Goal: Task Accomplishment & Management: Complete application form

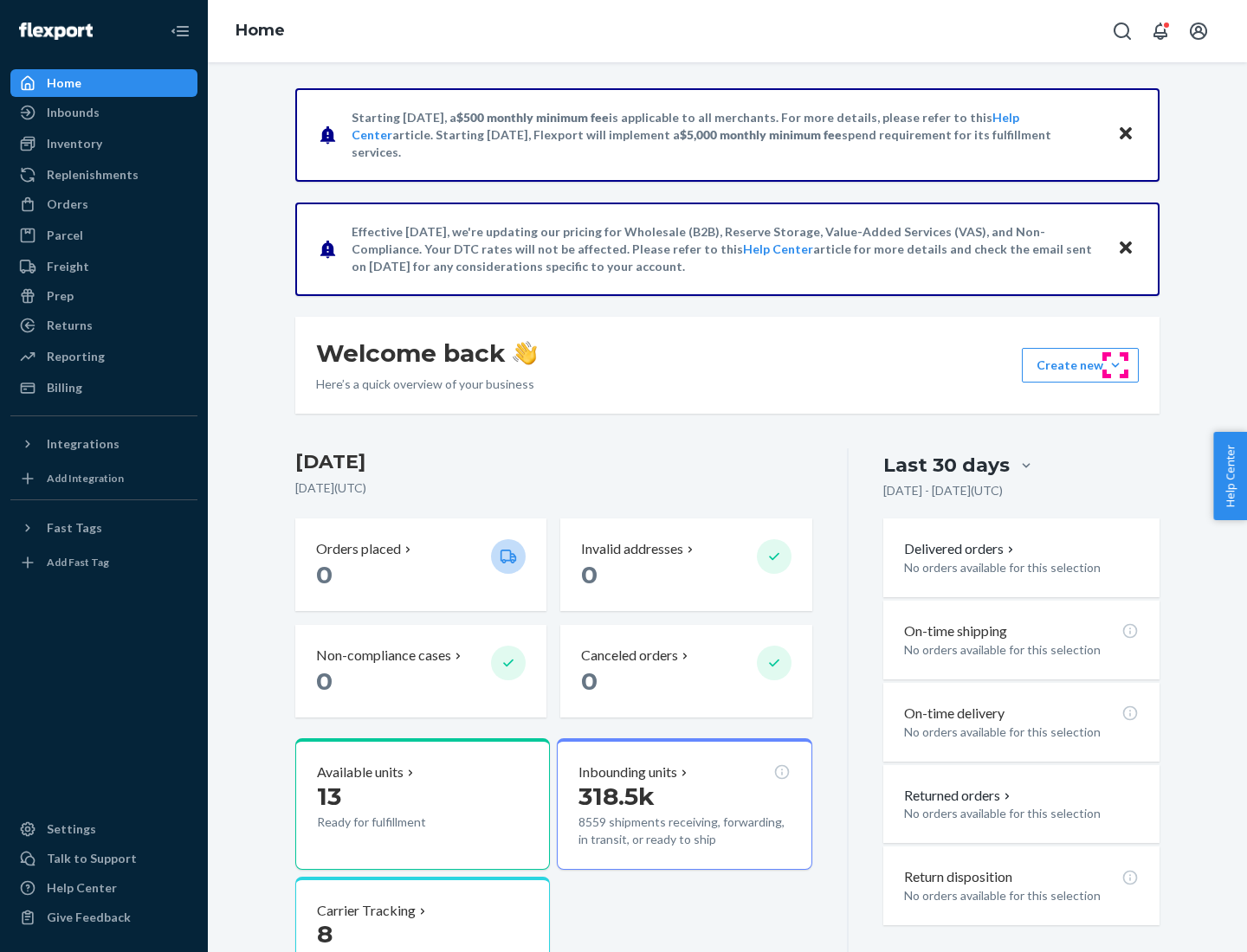
click at [1115, 365] on button "Create new Create new inbound Create new order Create new product" at bounding box center [1080, 365] width 117 height 34
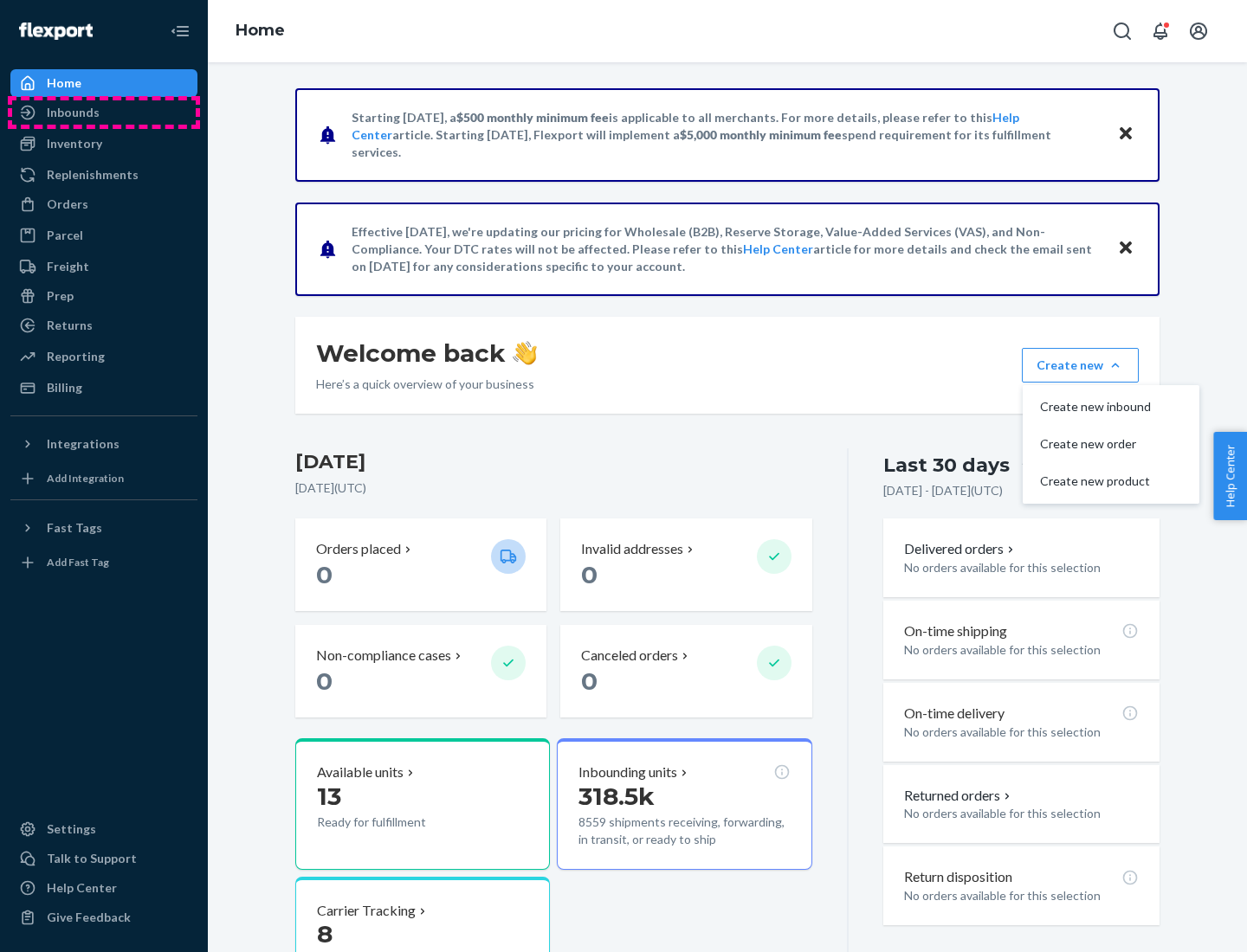
click at [104, 113] on div "Inbounds" at bounding box center [104, 113] width 183 height 25
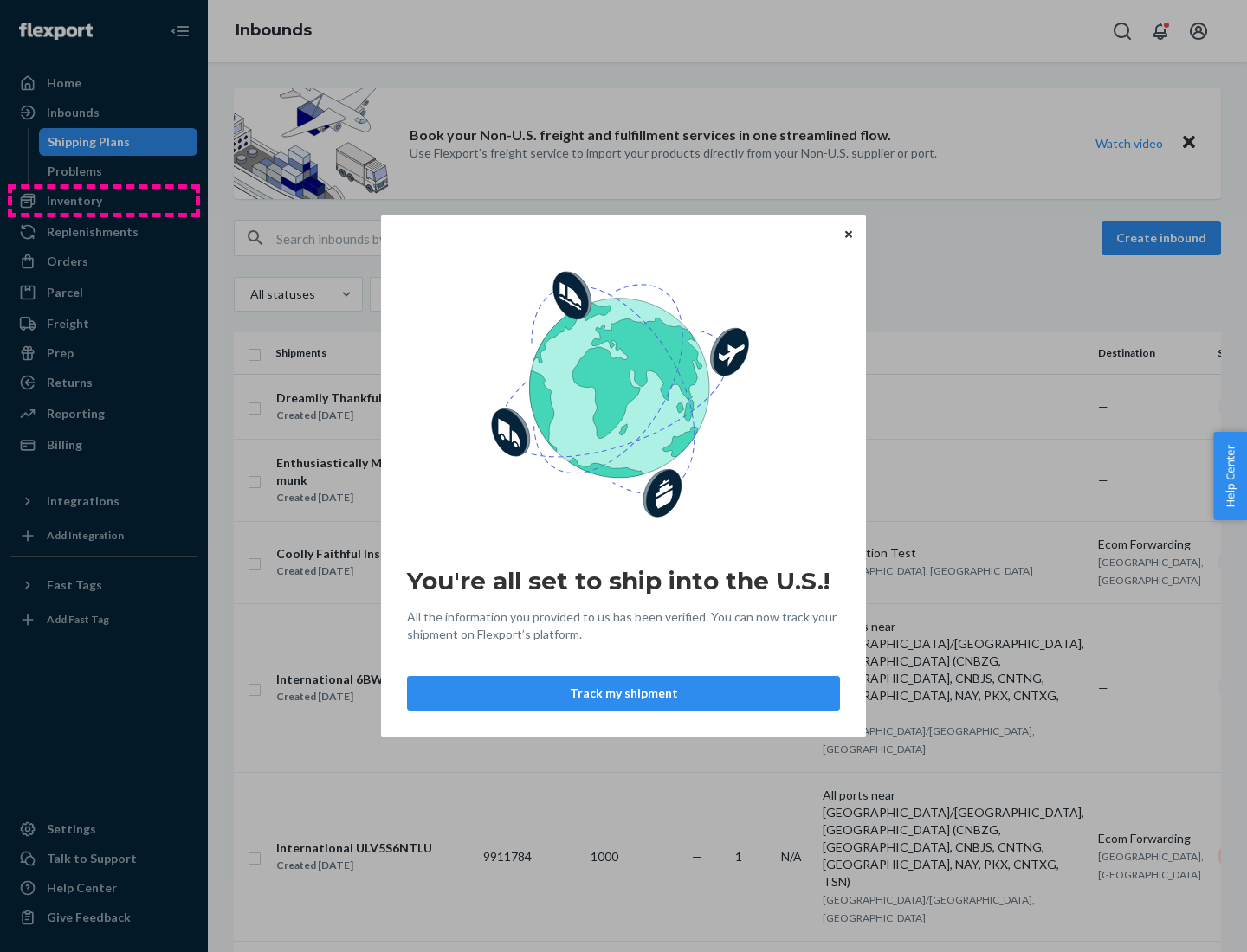
click at [104, 201] on div "You're all set to ship into the U.S.! All the information you provided to us ha…" at bounding box center [624, 476] width 1247 height 952
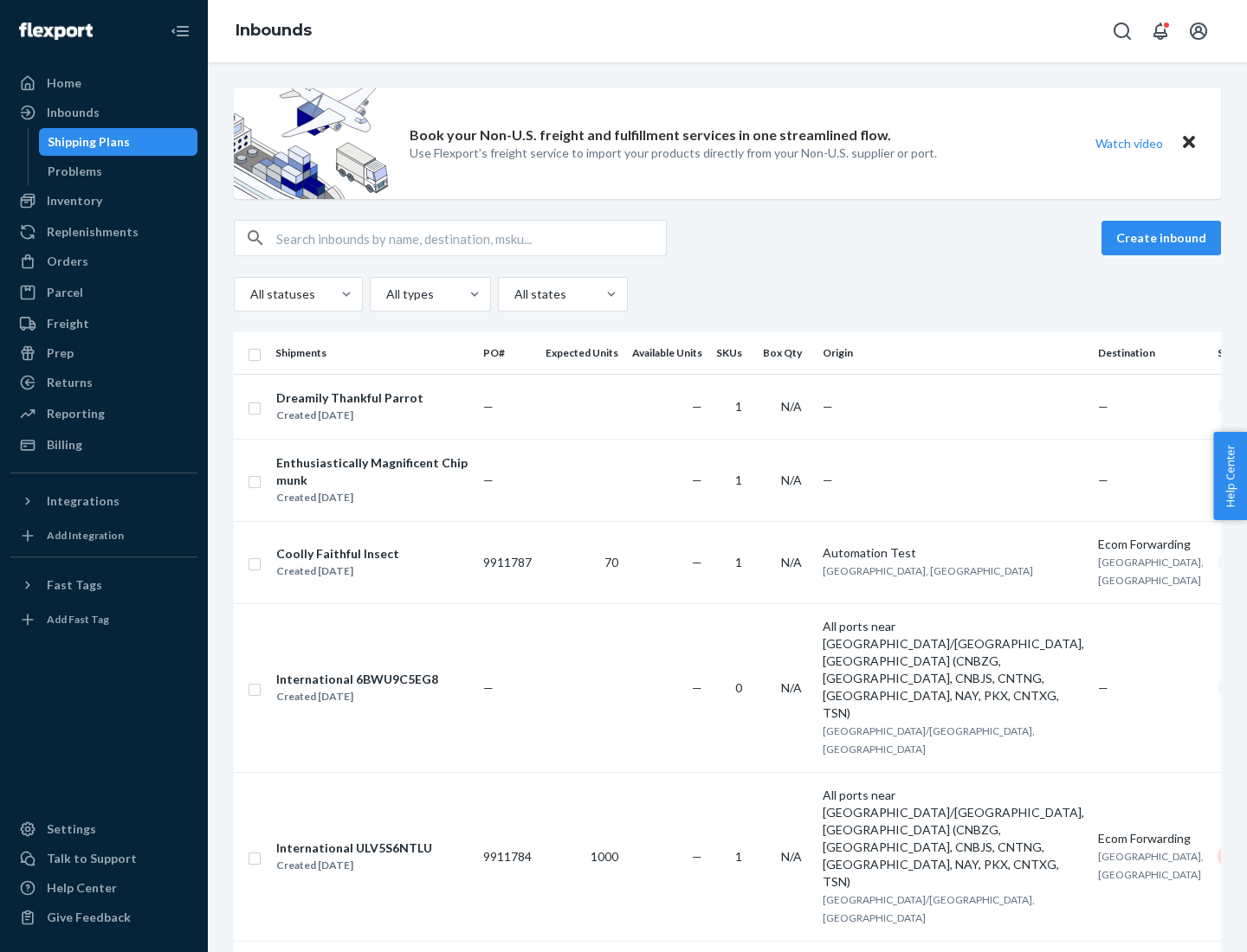
click at [727, 31] on div "Inbounds" at bounding box center [727, 31] width 1039 height 63
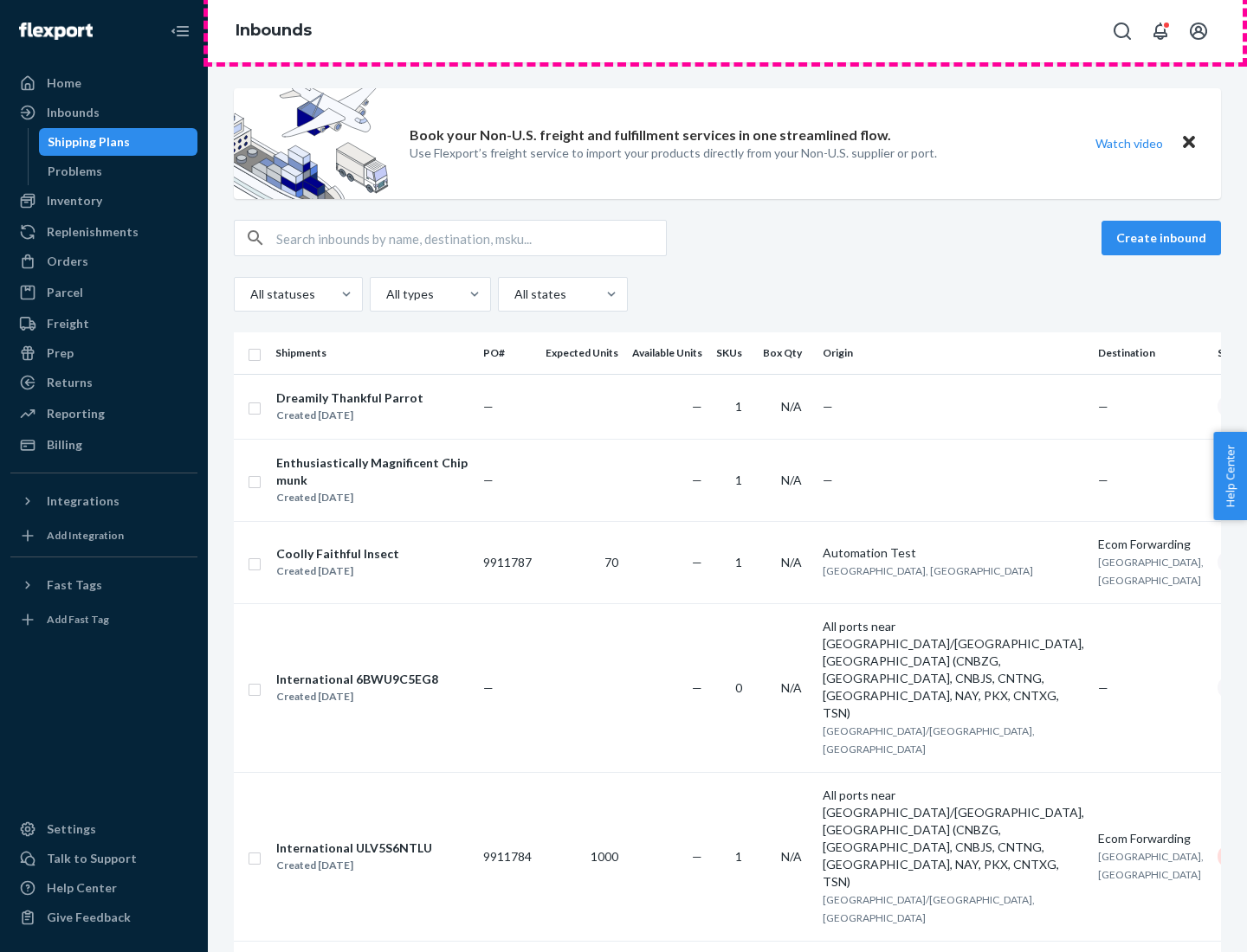
click at [727, 31] on div "Inbounds" at bounding box center [727, 31] width 1039 height 63
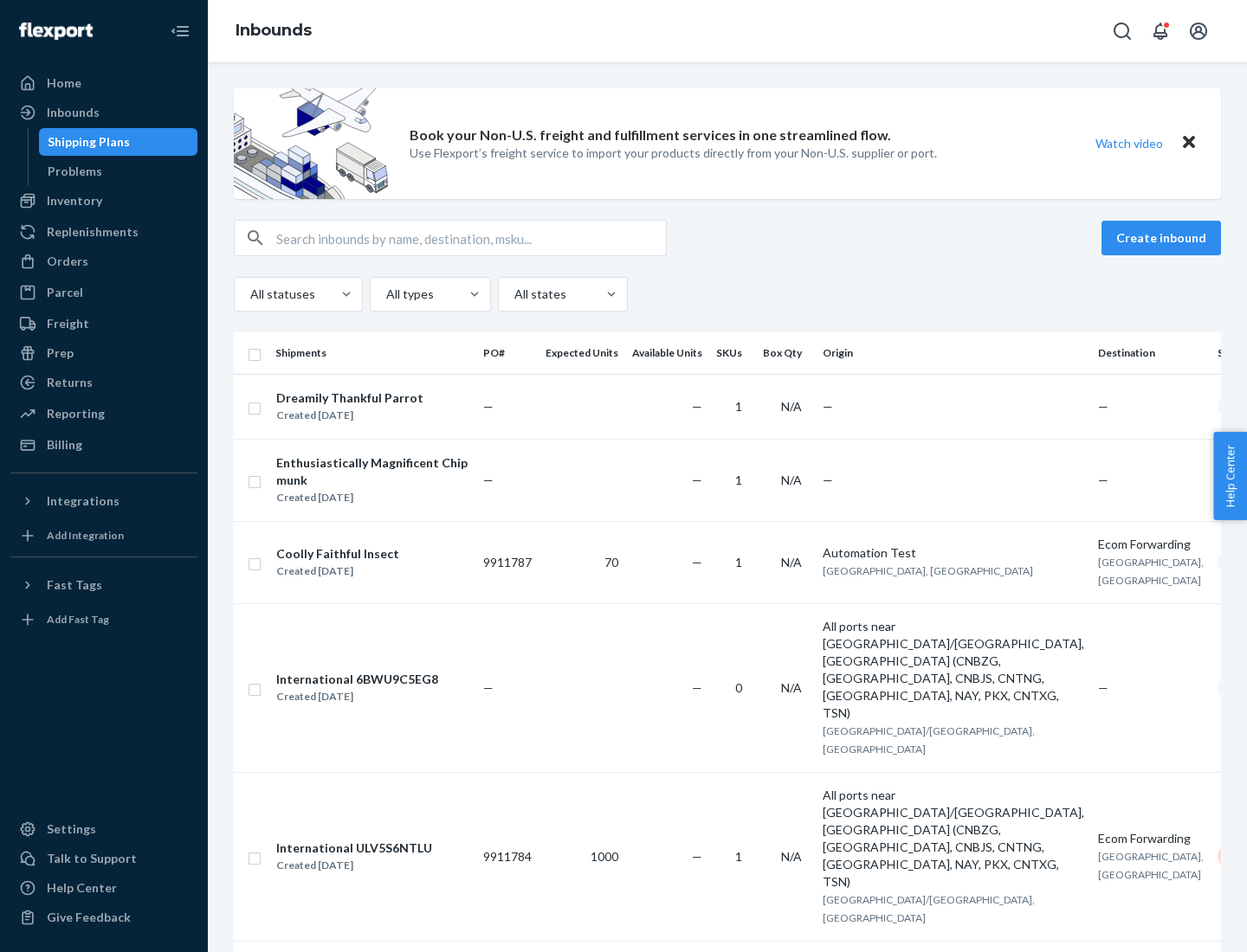
click at [727, 294] on div "All statuses All types All states" at bounding box center [727, 294] width 987 height 34
click at [85, 142] on div "Shipping Plans" at bounding box center [88, 142] width 82 height 18
click at [1163, 238] on button "Create inbound" at bounding box center [1162, 238] width 120 height 34
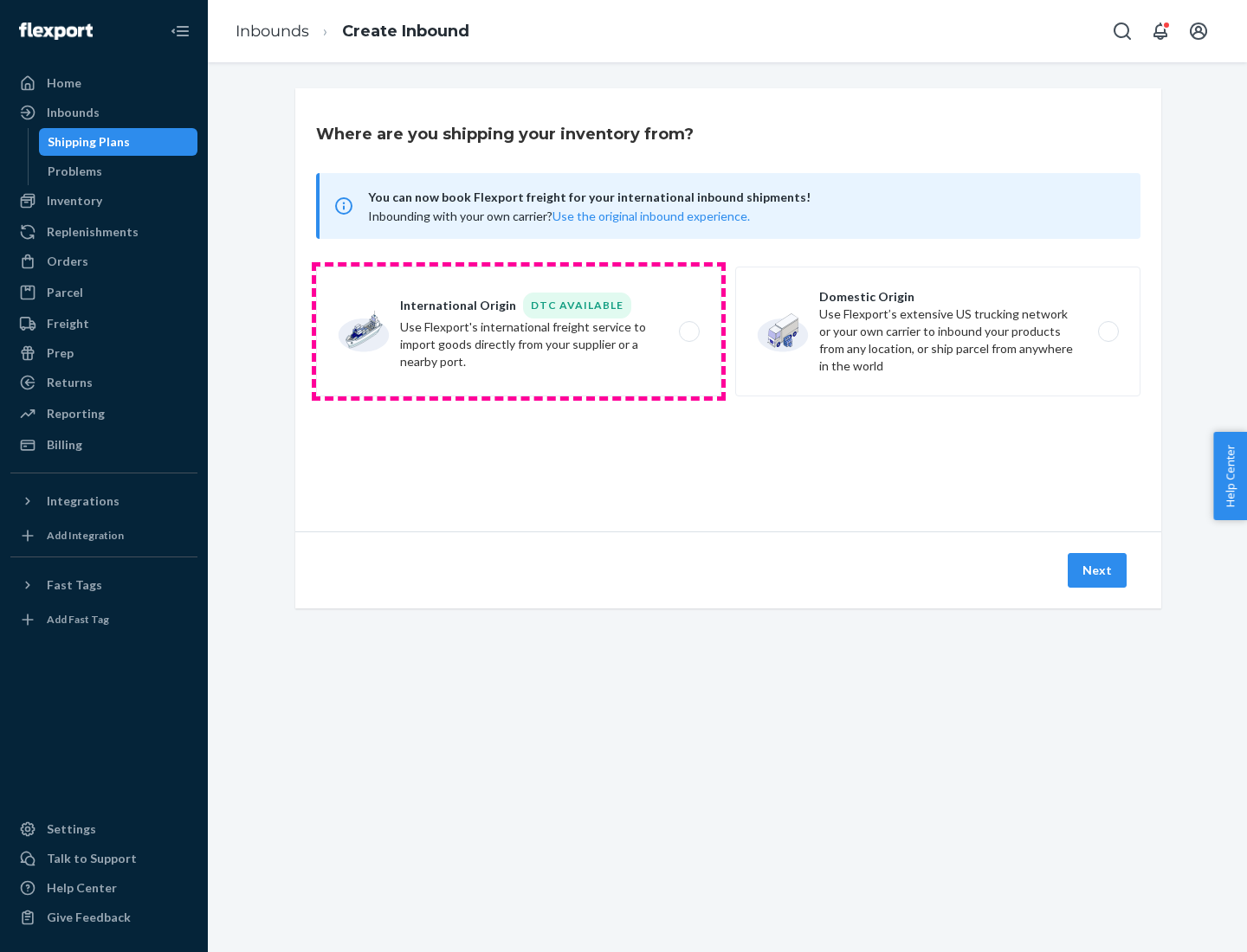
click at [519, 332] on label "International Origin DTC Available Use Flexport's international freight service…" at bounding box center [519, 331] width 405 height 129
click at [689, 332] on input "International Origin DTC Available Use Flexport's international freight service…" at bounding box center [694, 332] width 11 height 11
radio input "true"
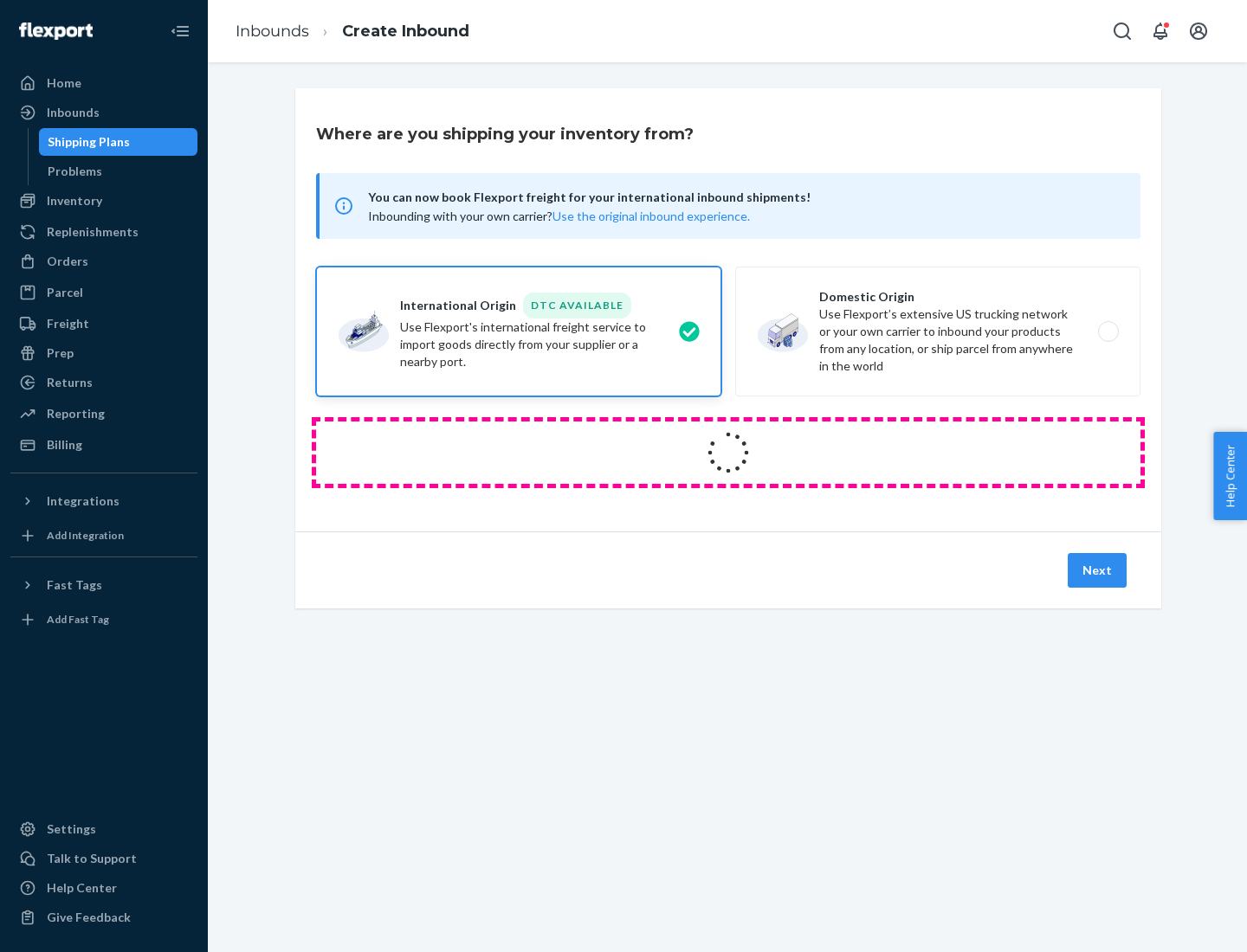
click at [728, 453] on icon at bounding box center [728, 454] width 51 height 51
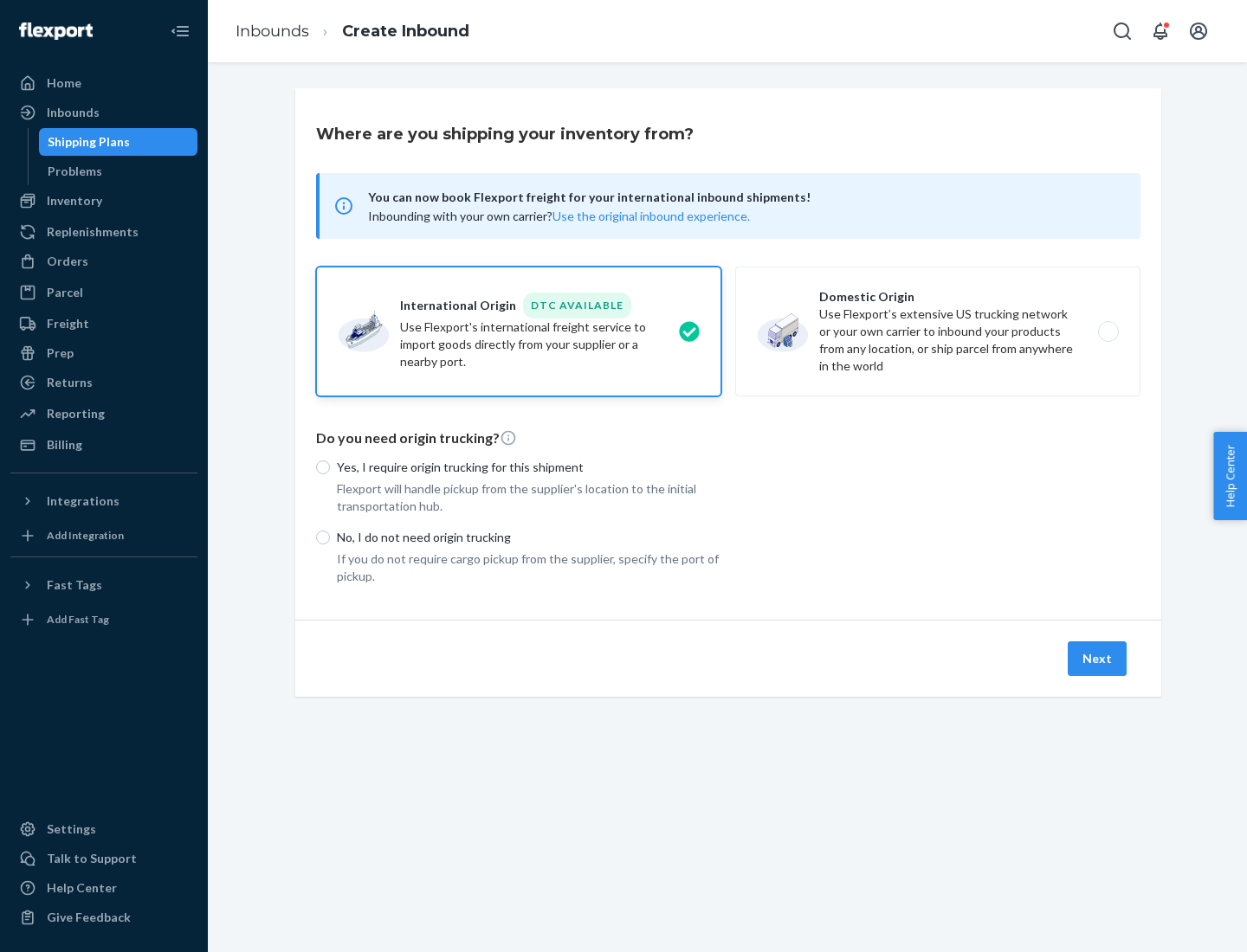
click at [529, 467] on p "Yes, I require origin trucking for this shipment" at bounding box center [528, 468] width 385 height 18
click at [330, 467] on input "Yes, I require origin trucking for this shipment" at bounding box center [323, 468] width 14 height 14
radio input "true"
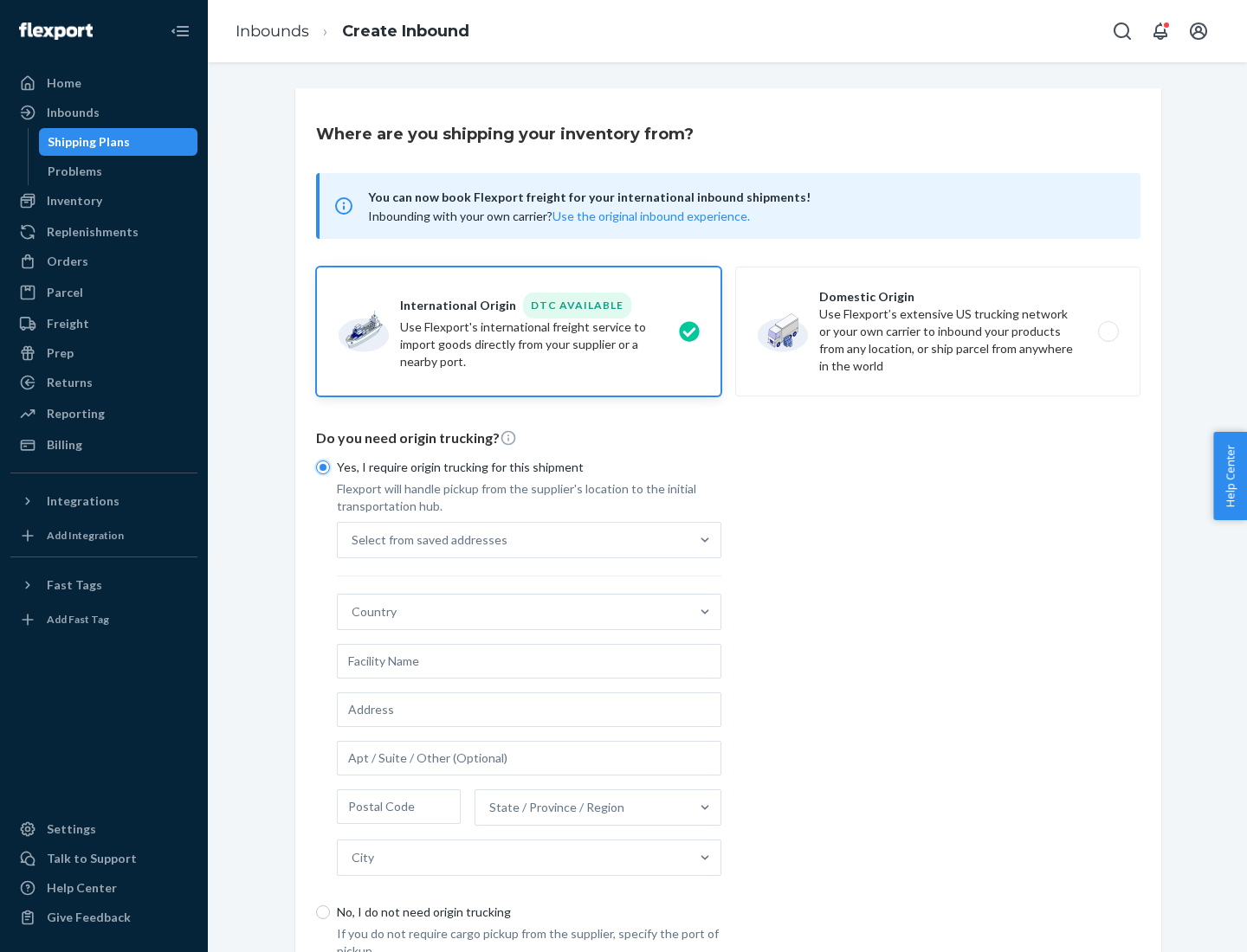
scroll to position [33, 0]
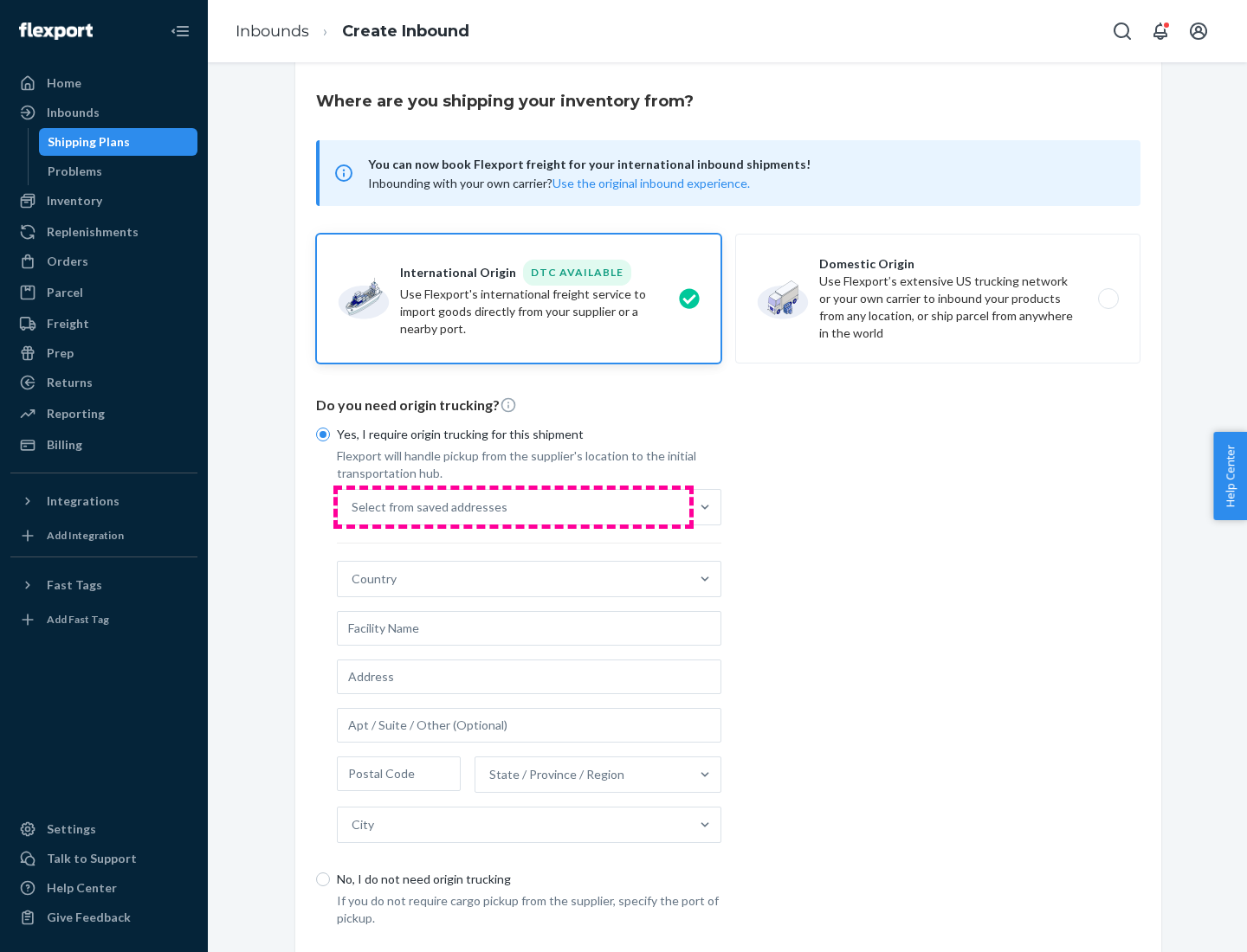
click at [513, 506] on div "Select from saved addresses" at bounding box center [513, 506] width 351 height 34
click at [353, 506] on input "Select from saved addresses" at bounding box center [352, 507] width 2 height 18
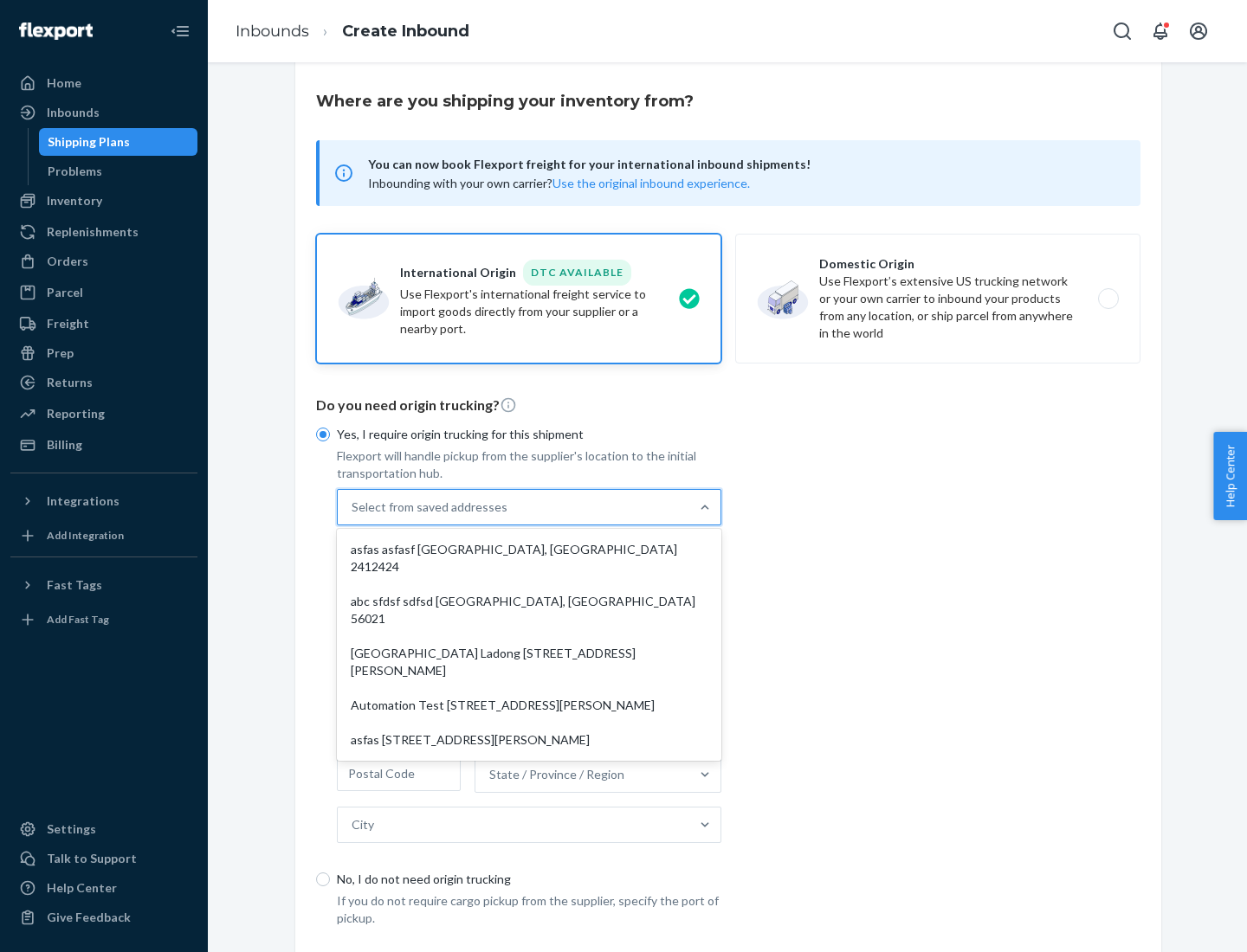
scroll to position [76, 0]
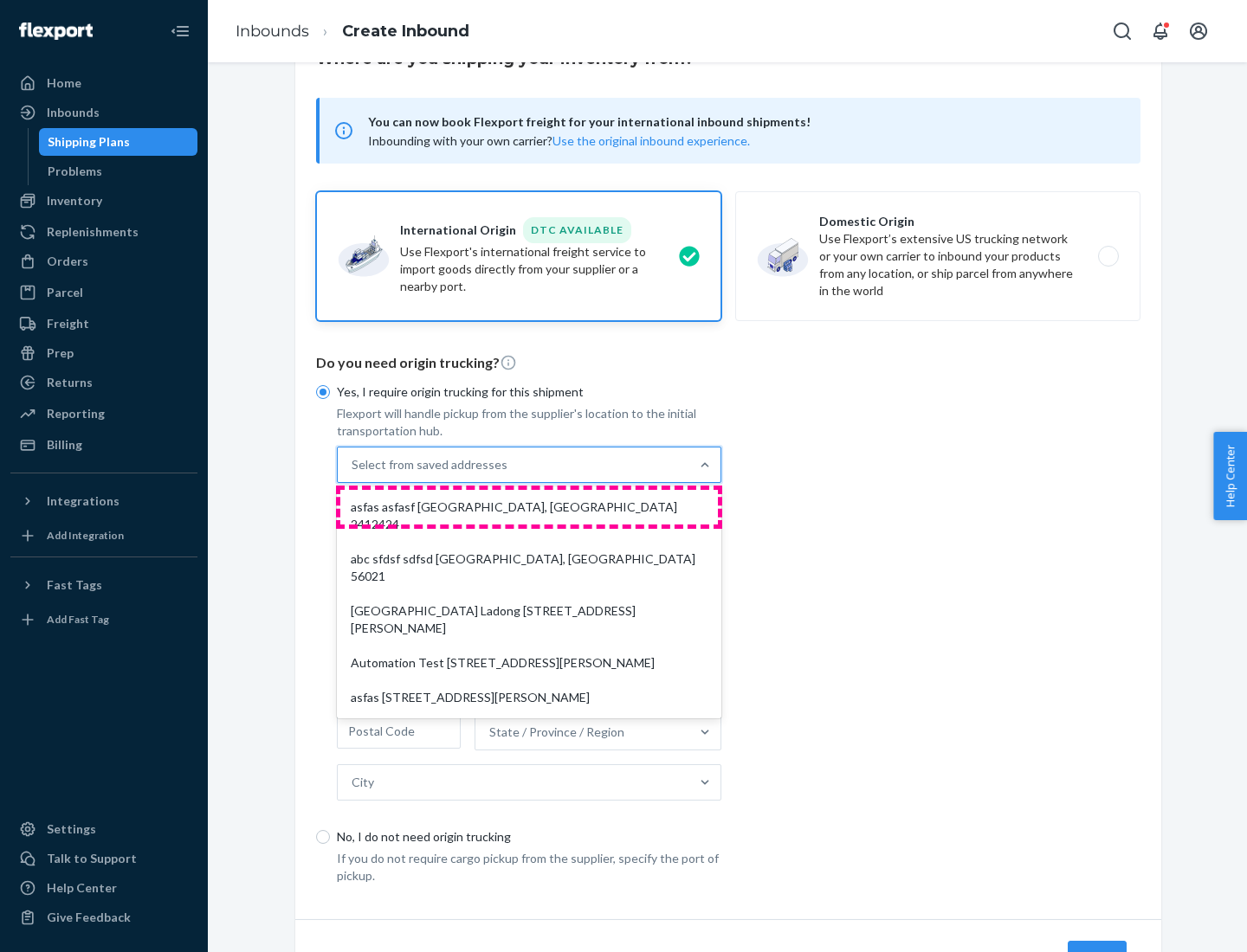
click at [529, 506] on div "asfas asfasf [GEOGRAPHIC_DATA], [GEOGRAPHIC_DATA] 2412424" at bounding box center [528, 515] width 378 height 52
click at [353, 474] on input "option asfas asfasf [GEOGRAPHIC_DATA], [GEOGRAPHIC_DATA] 2412424 focused, 1 of …" at bounding box center [352, 465] width 2 height 18
type input "asfas"
type input "asfasf"
type input "2412424"
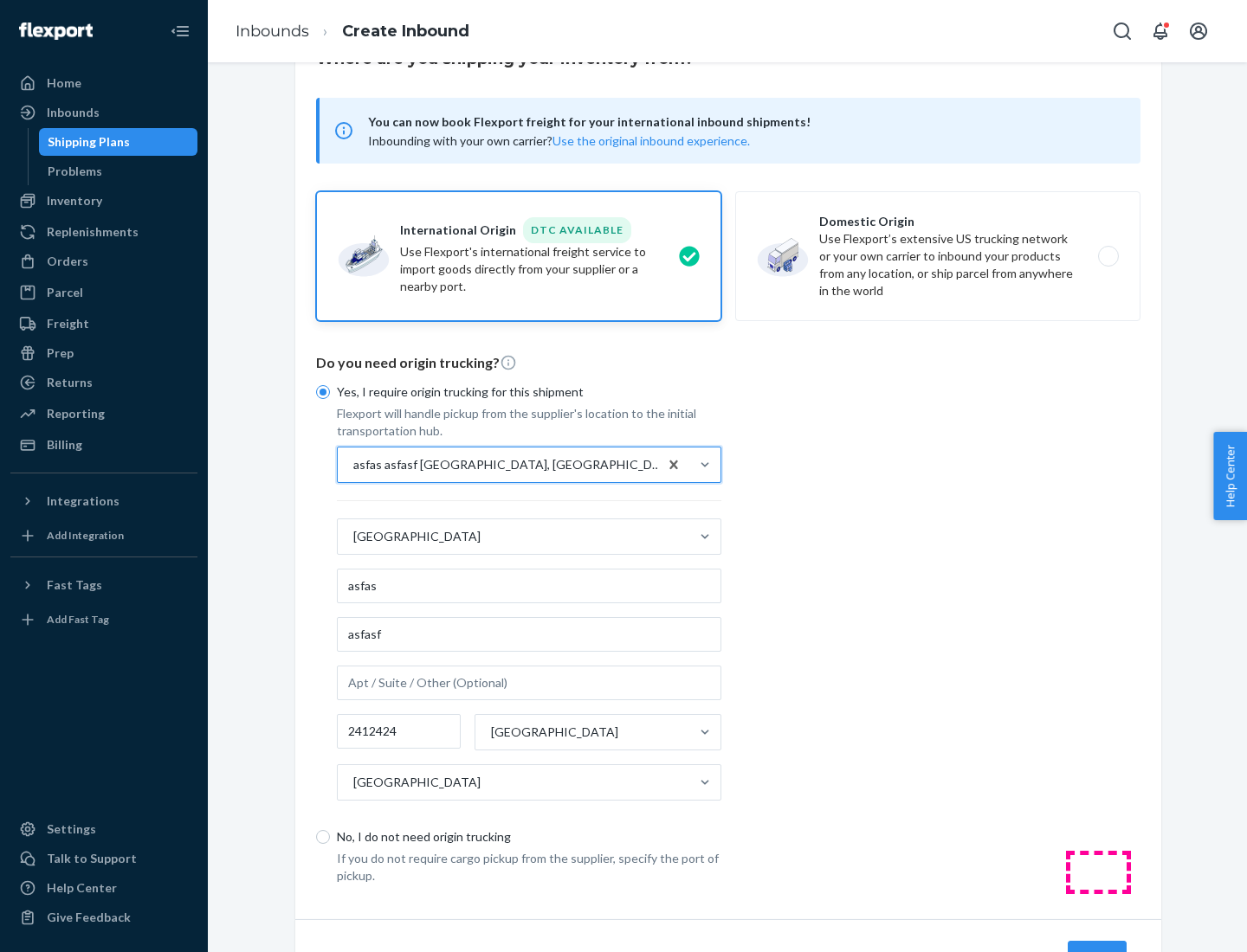
scroll to position [161, 0]
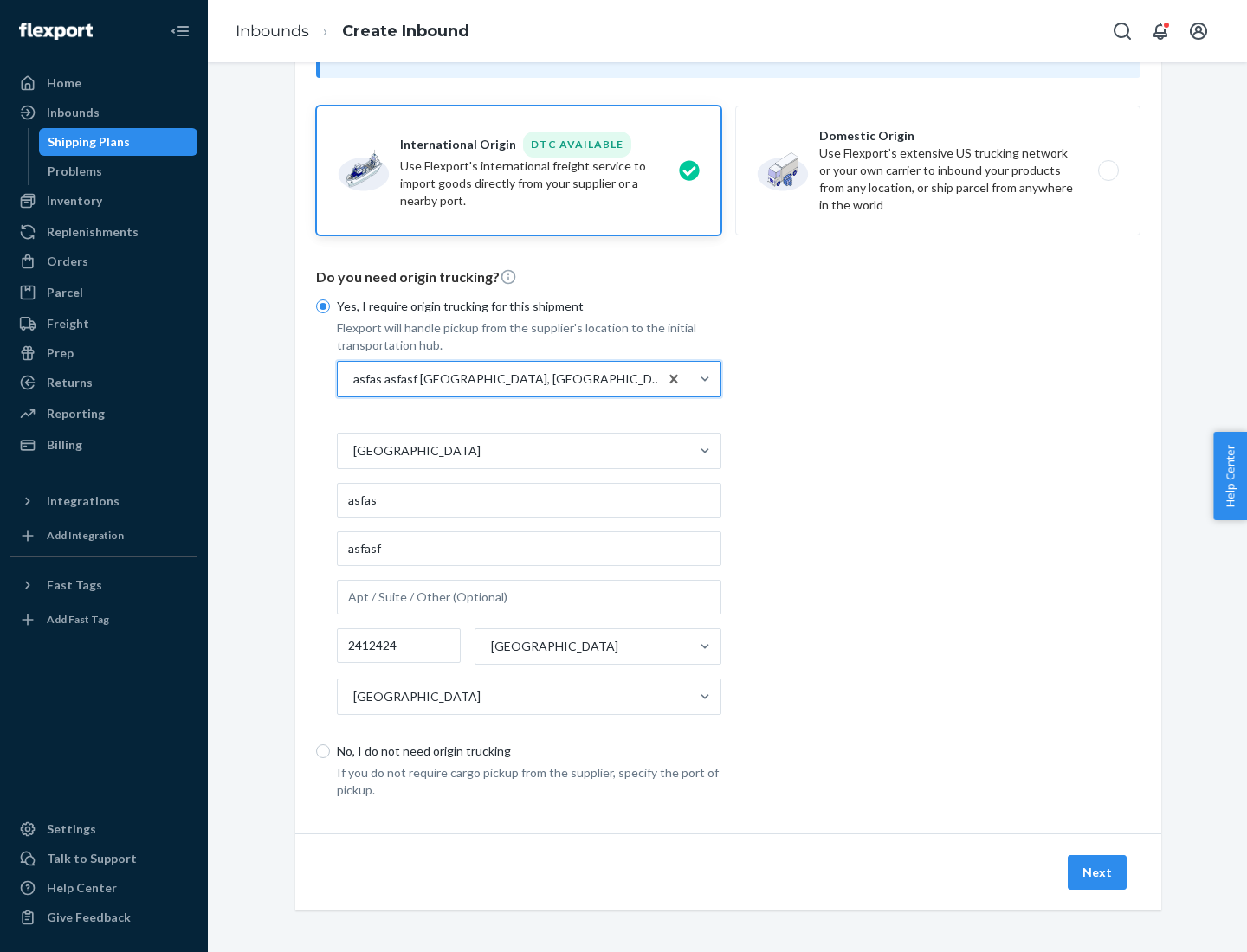
click at [1098, 872] on button "Next" at bounding box center [1096, 872] width 59 height 34
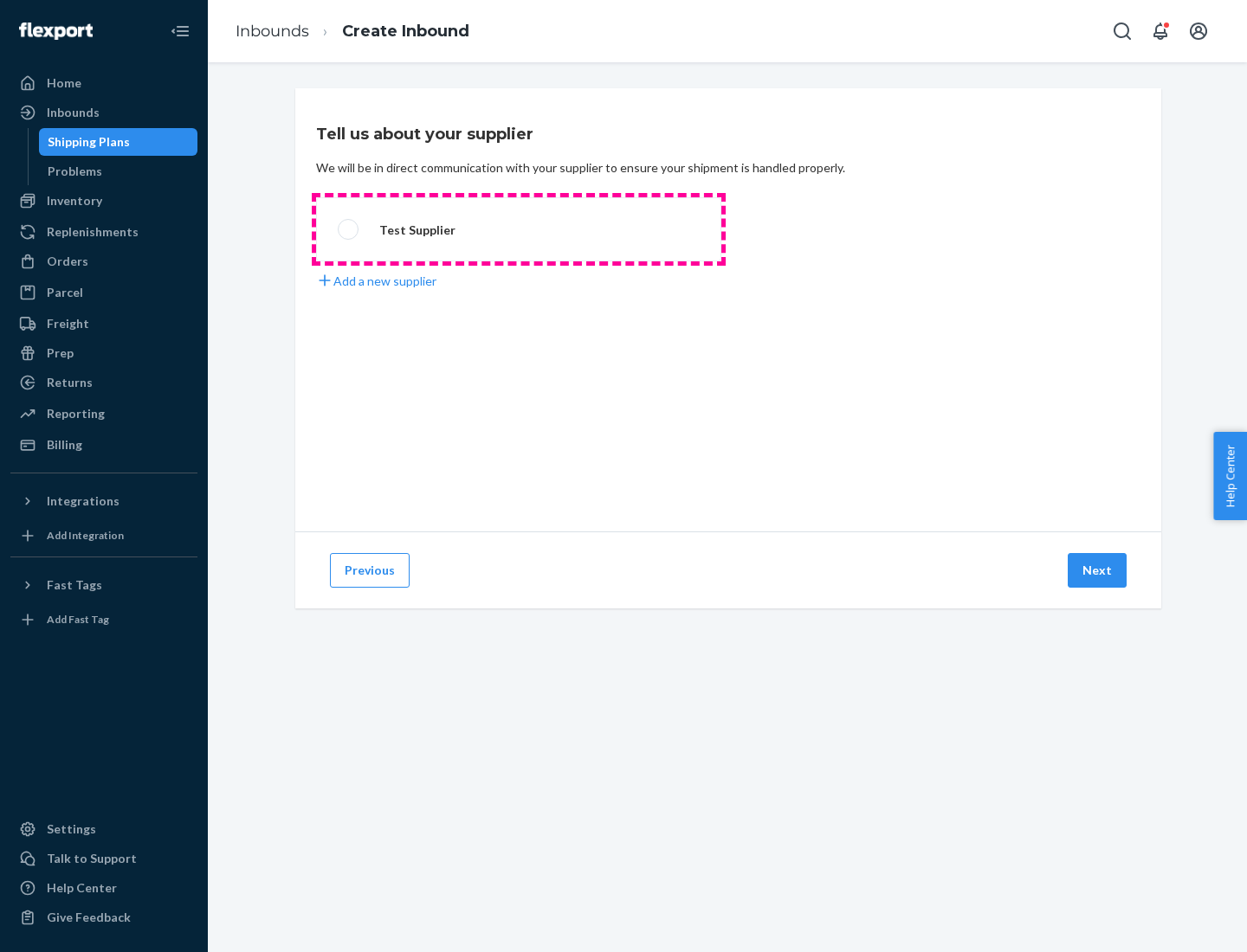
click at [519, 230] on label "Test Supplier" at bounding box center [519, 229] width 405 height 64
click at [349, 230] on input "Test Supplier" at bounding box center [343, 230] width 11 height 11
radio input "true"
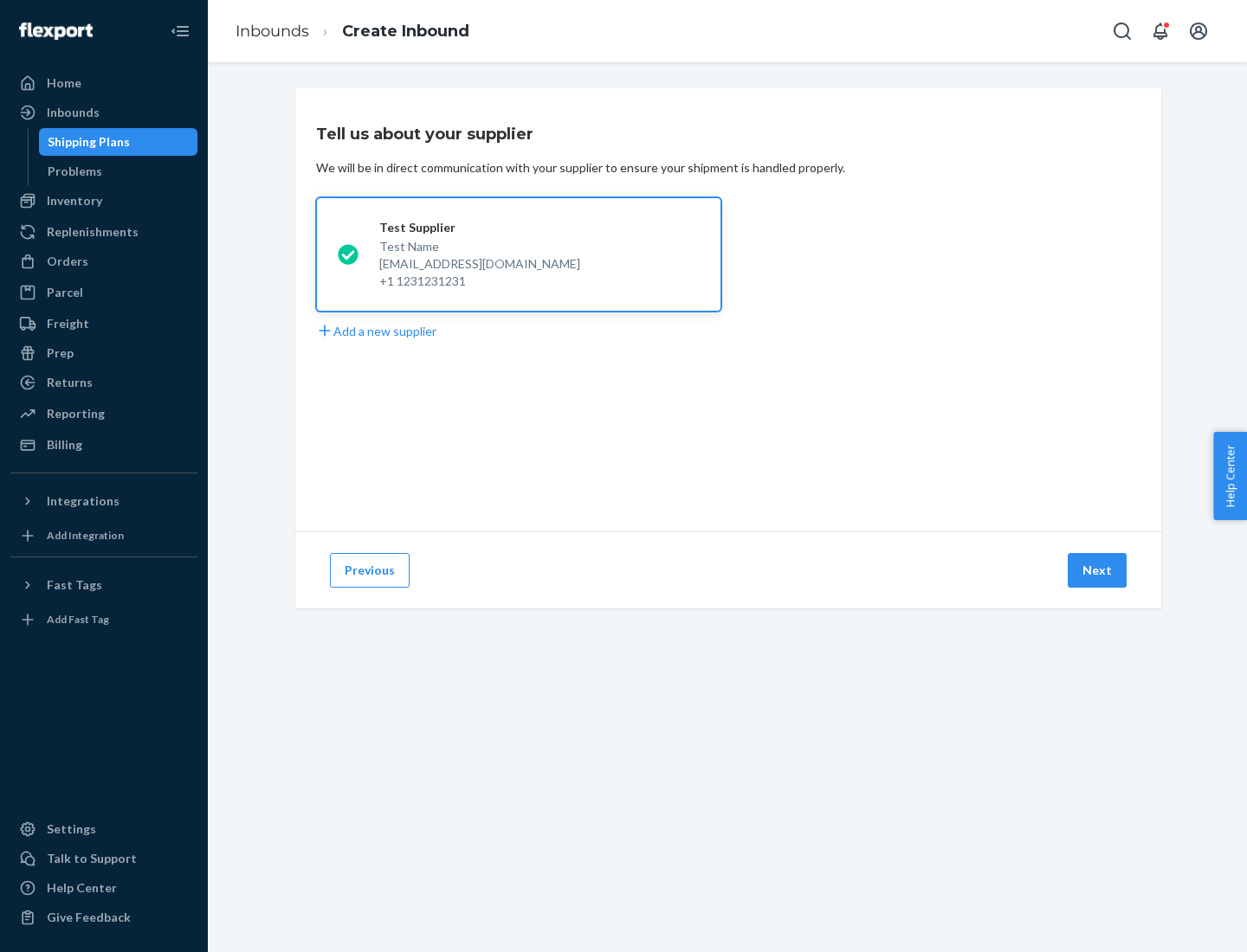
click at [1098, 571] on button "Next" at bounding box center [1096, 570] width 59 height 34
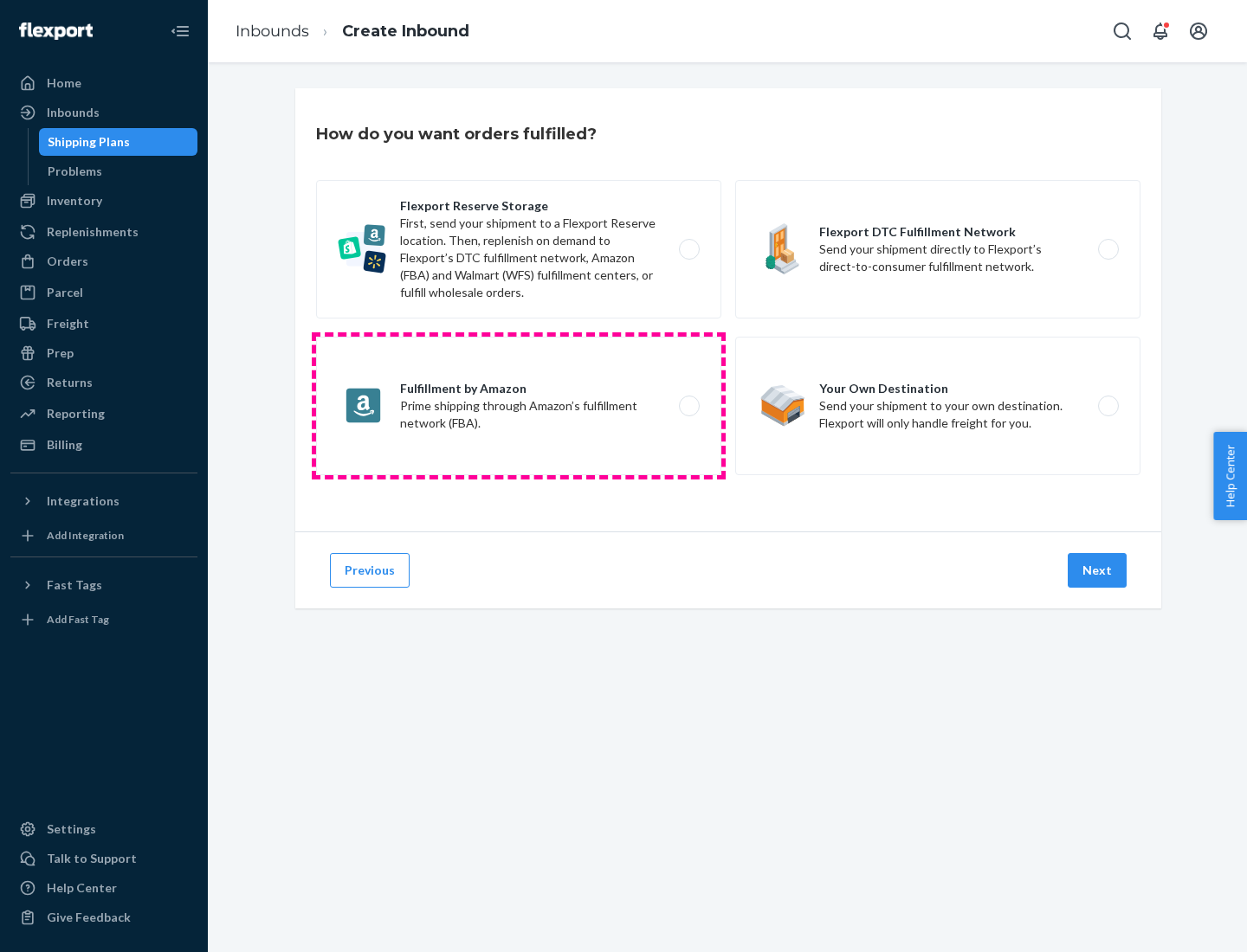
click at [519, 406] on label "Fulfillment by Amazon Prime shipping through Amazon’s fulfillment network (FBA)." at bounding box center [519, 405] width 405 height 138
click at [689, 406] on input "Fulfillment by Amazon Prime shipping through Amazon’s fulfillment network (FBA)." at bounding box center [694, 406] width 11 height 11
radio input "true"
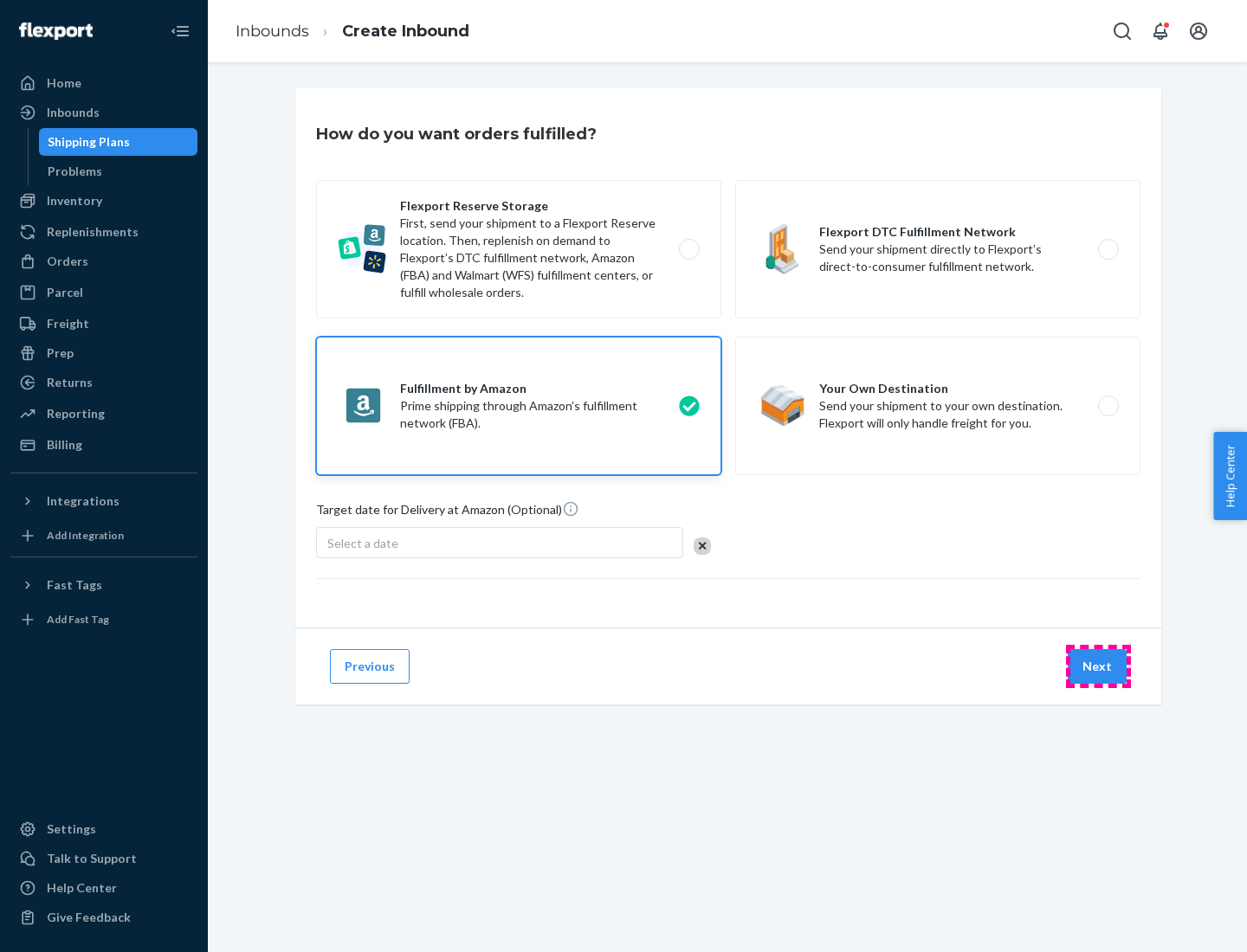
click at [1098, 667] on button "Next" at bounding box center [1096, 666] width 59 height 34
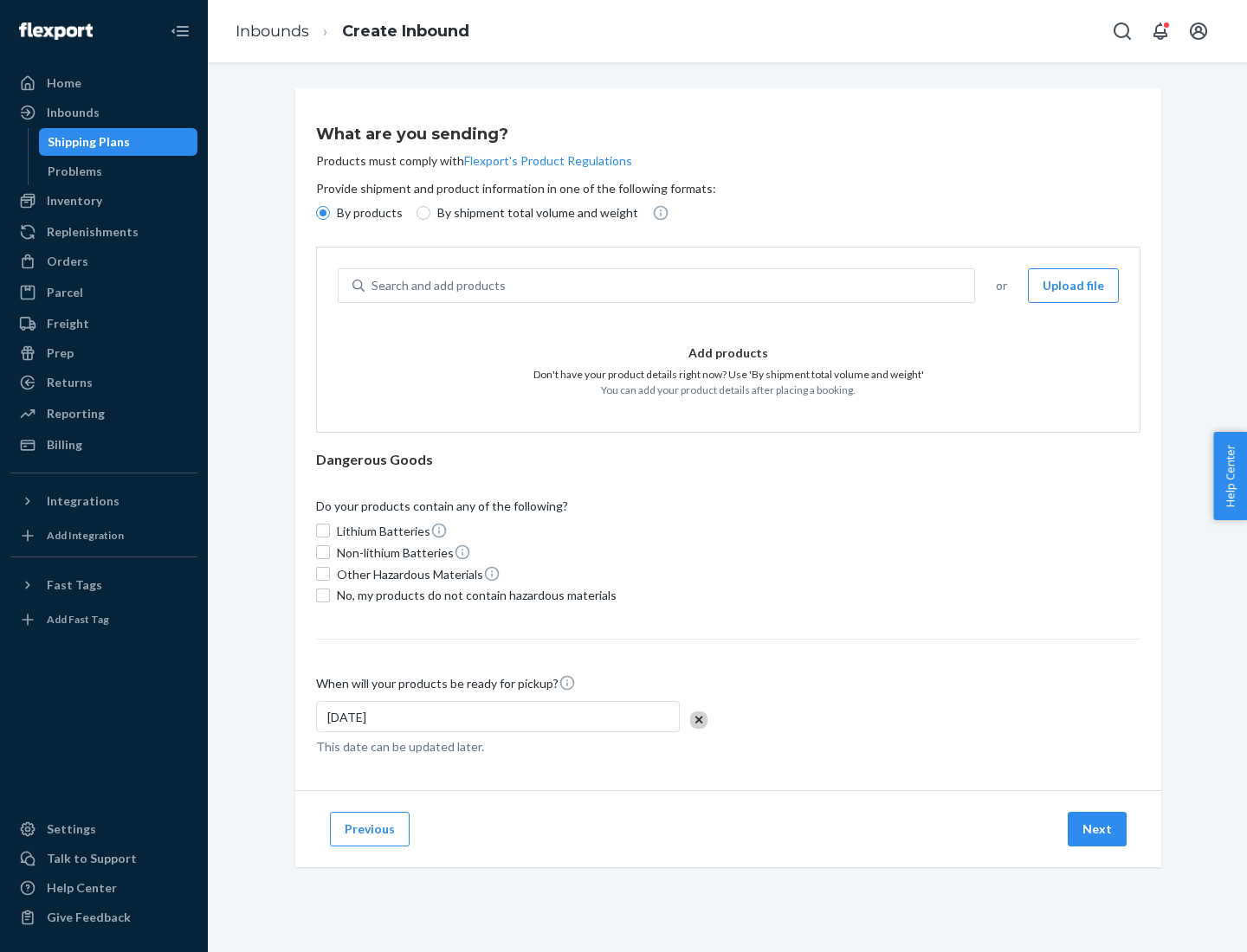
click at [533, 213] on p "By shipment total volume and weight" at bounding box center [537, 213] width 201 height 18
click at [431, 213] on input "By shipment total volume and weight" at bounding box center [424, 213] width 14 height 14
radio input "true"
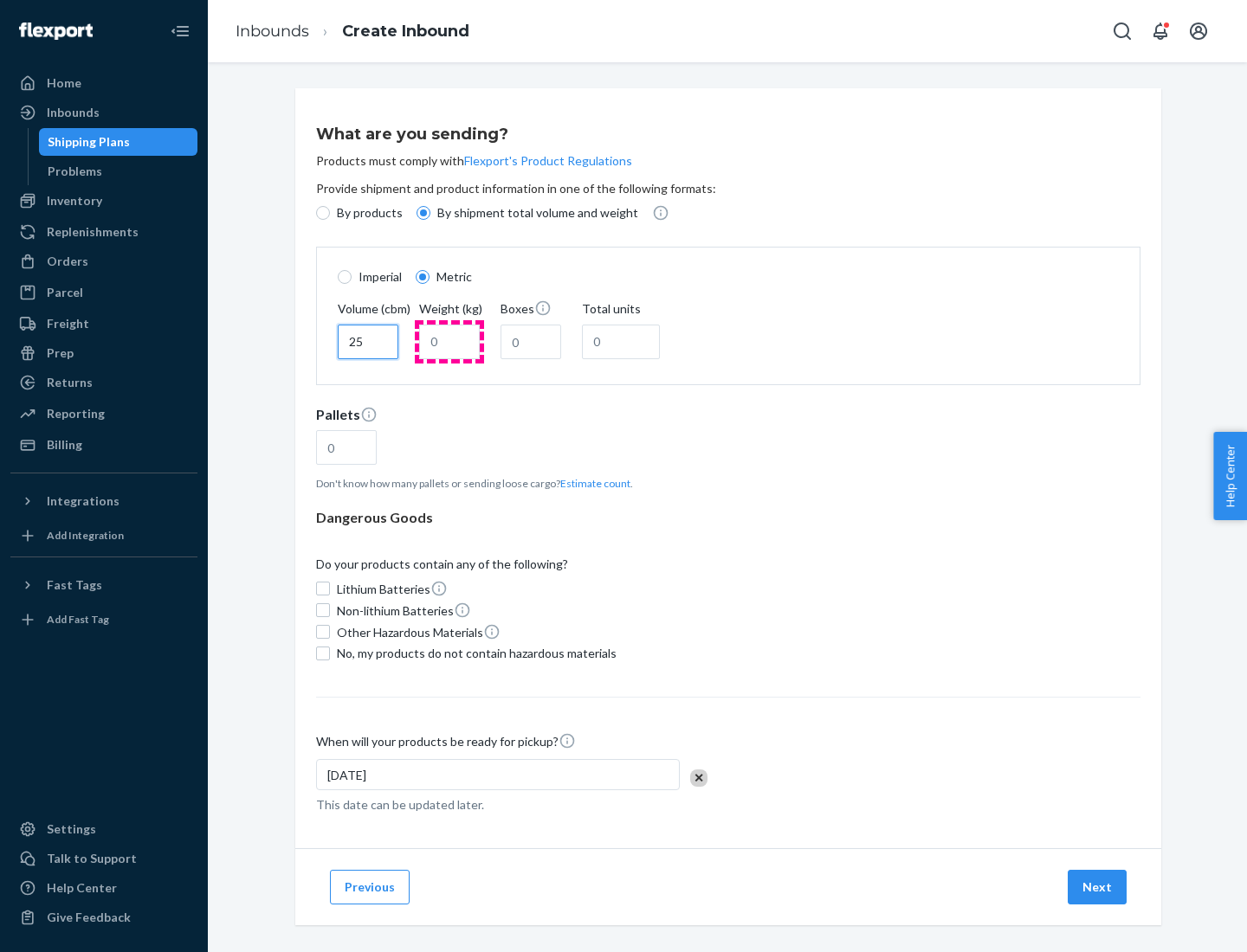
type input "25"
type input "100"
type input "50"
type input "500"
click at [592, 483] on button "Estimate count" at bounding box center [595, 483] width 70 height 15
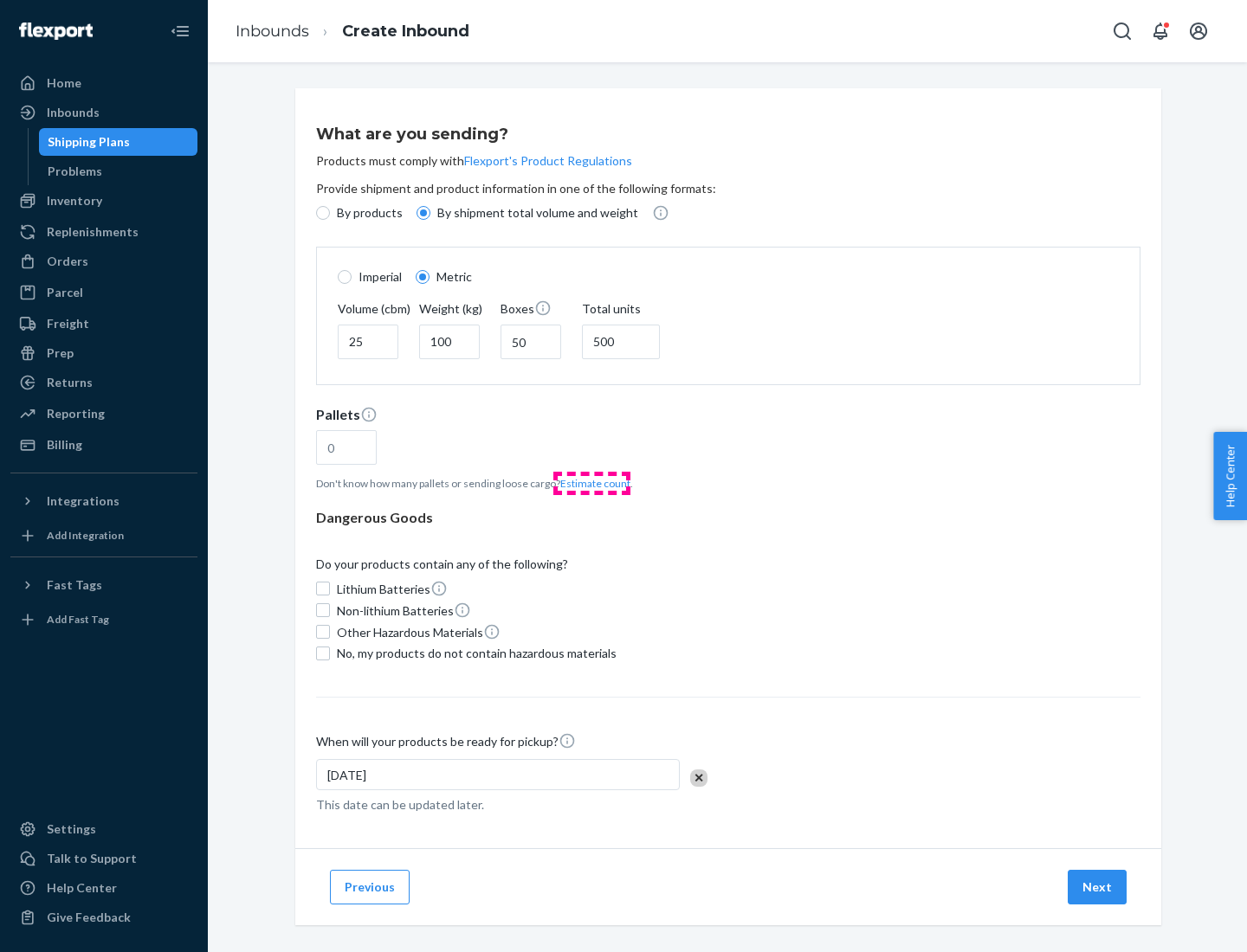
type input "16"
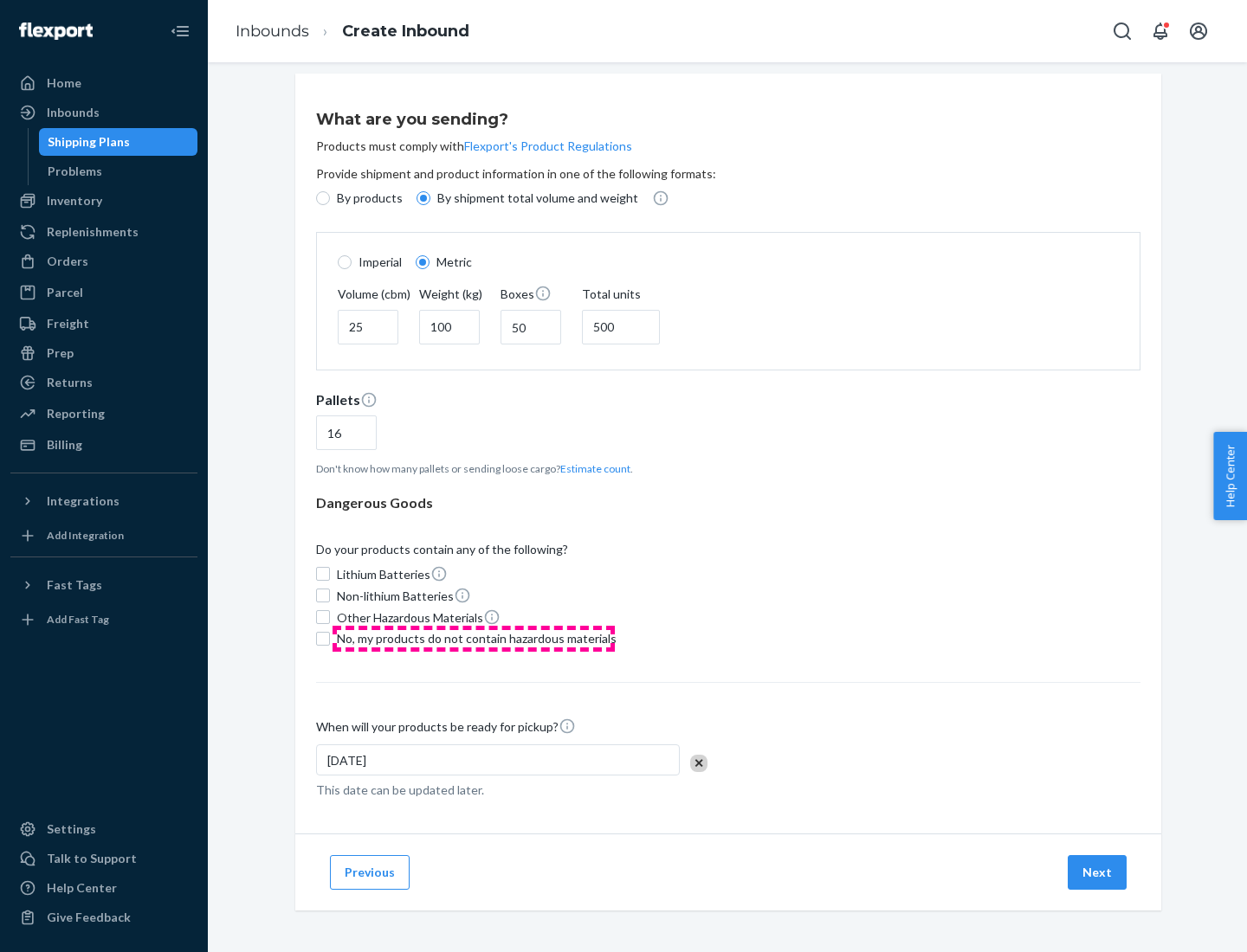
click at [474, 638] on span "No, my products do not contain hazardous materials" at bounding box center [476, 639] width 280 height 18
click at [330, 638] on input "No, my products do not contain hazardous materials" at bounding box center [323, 639] width 14 height 14
checkbox input "true"
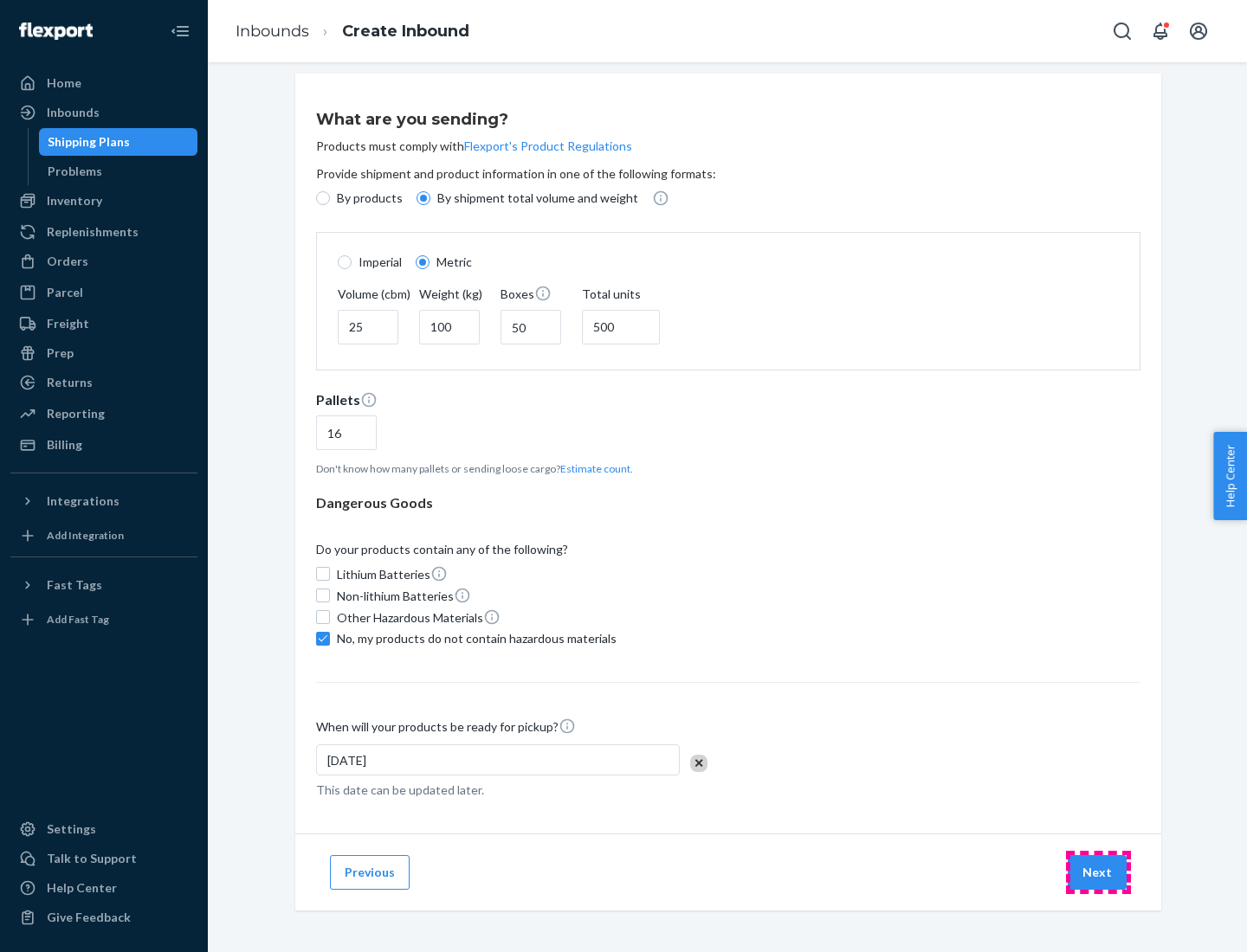
click at [1098, 872] on button "Next" at bounding box center [1096, 872] width 59 height 34
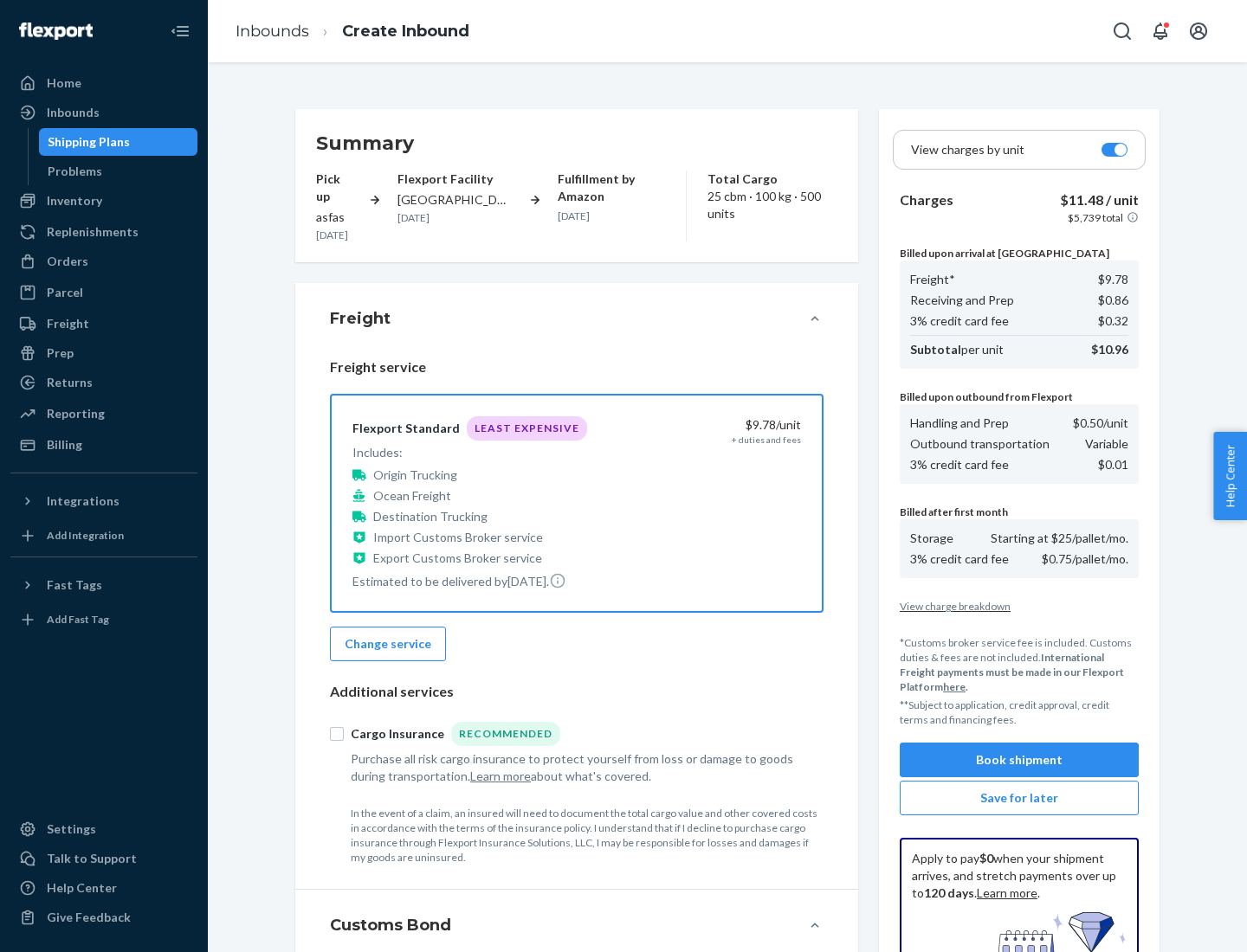
scroll to position [253, 0]
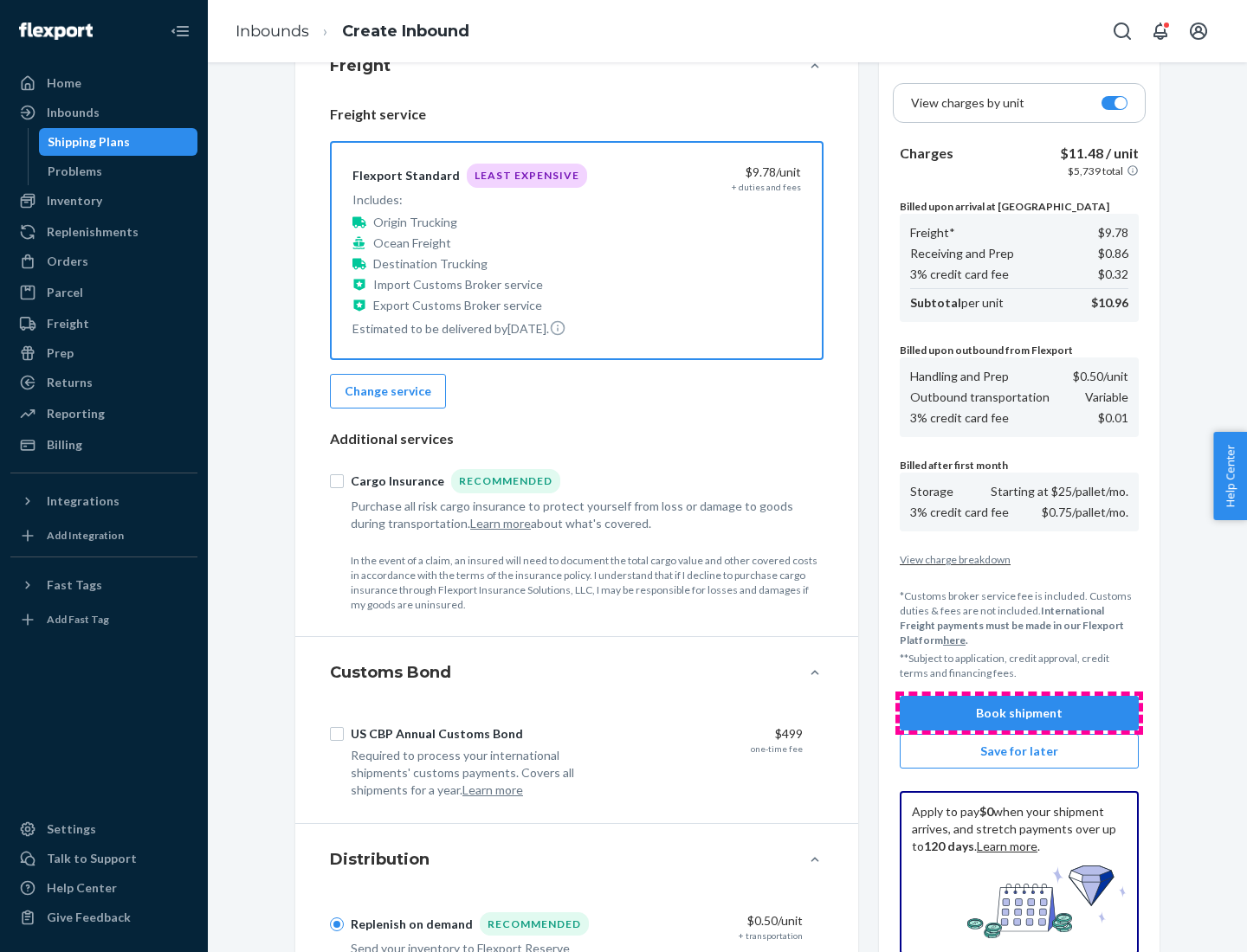
click at [1019, 713] on button "Book shipment" at bounding box center [1019, 712] width 239 height 34
